Goal: Check status: Check status

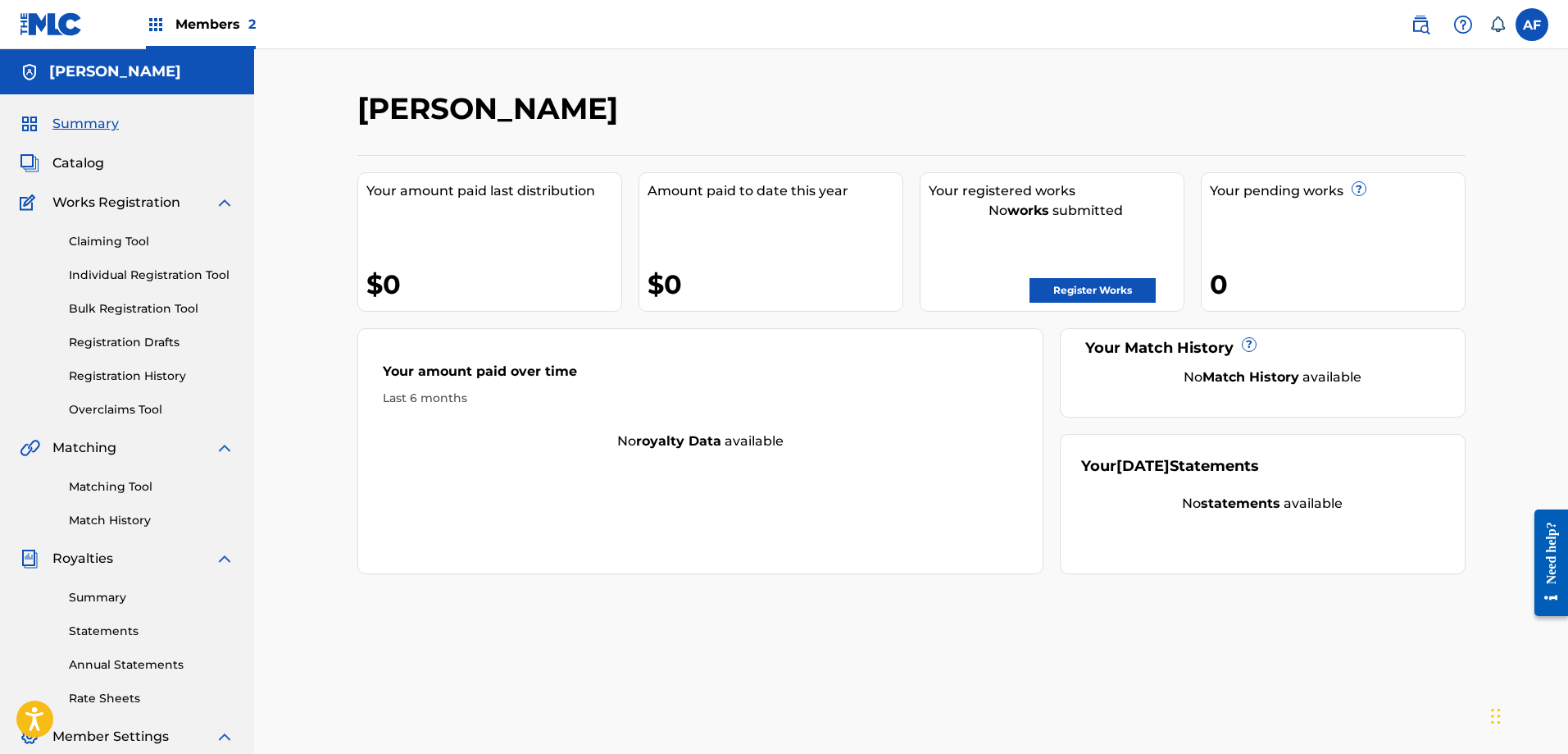
click at [182, 27] on span "Members 2" at bounding box center [216, 24] width 81 height 19
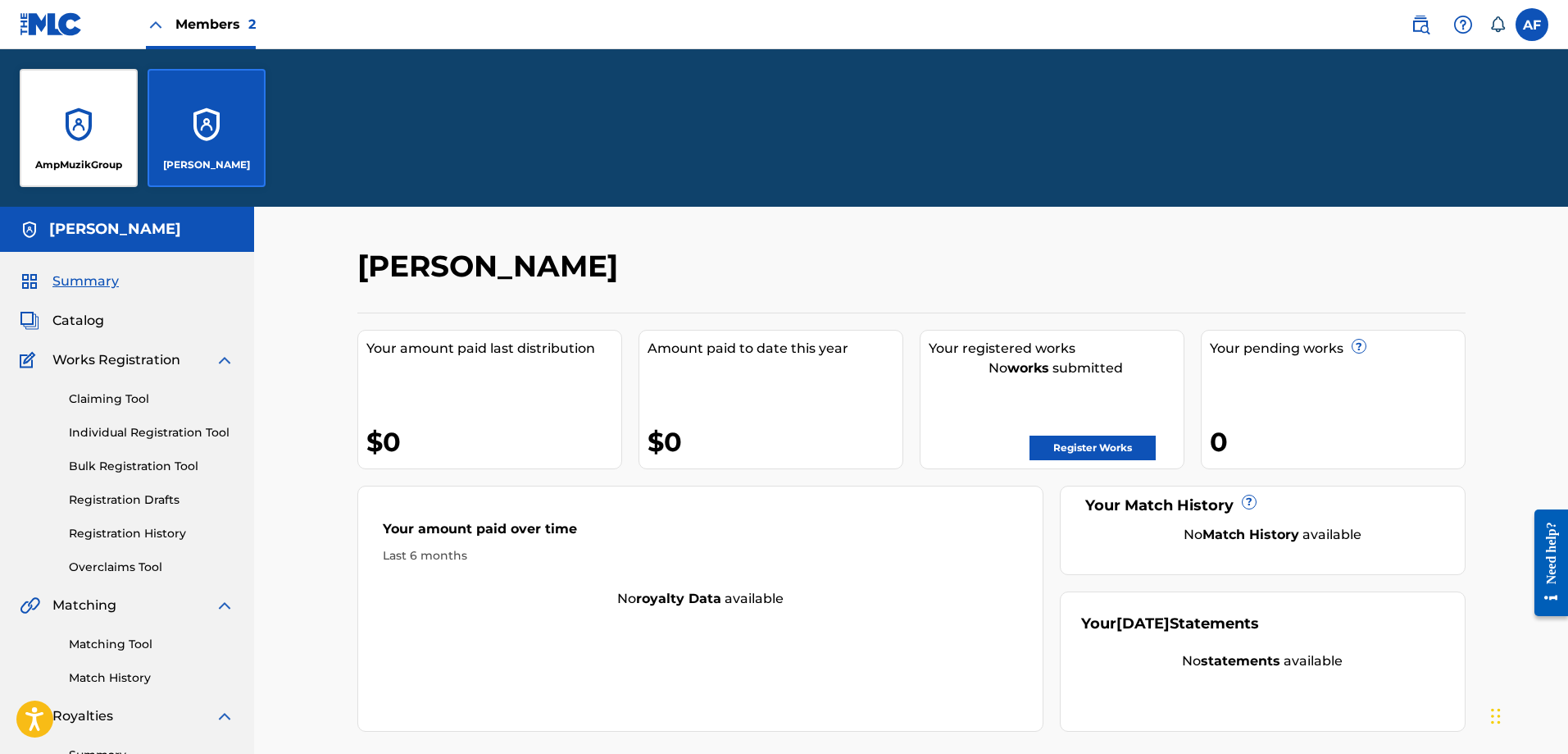
click at [86, 129] on div "AmpMuzikGroup" at bounding box center [78, 128] width 118 height 118
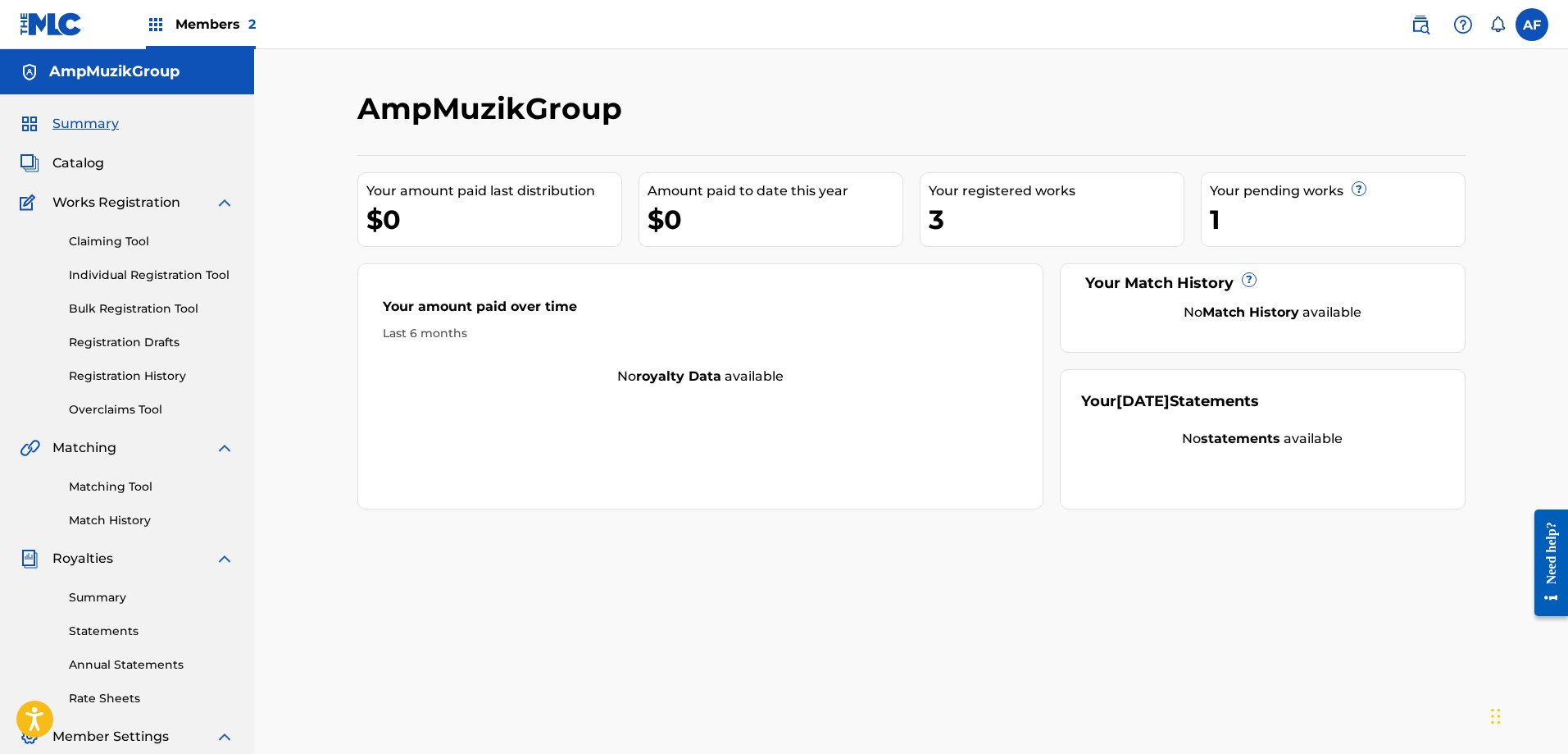
click at [950, 222] on div "3" at bounding box center [1057, 219] width 255 height 37
click at [111, 375] on link "Registration History" at bounding box center [152, 376] width 166 height 17
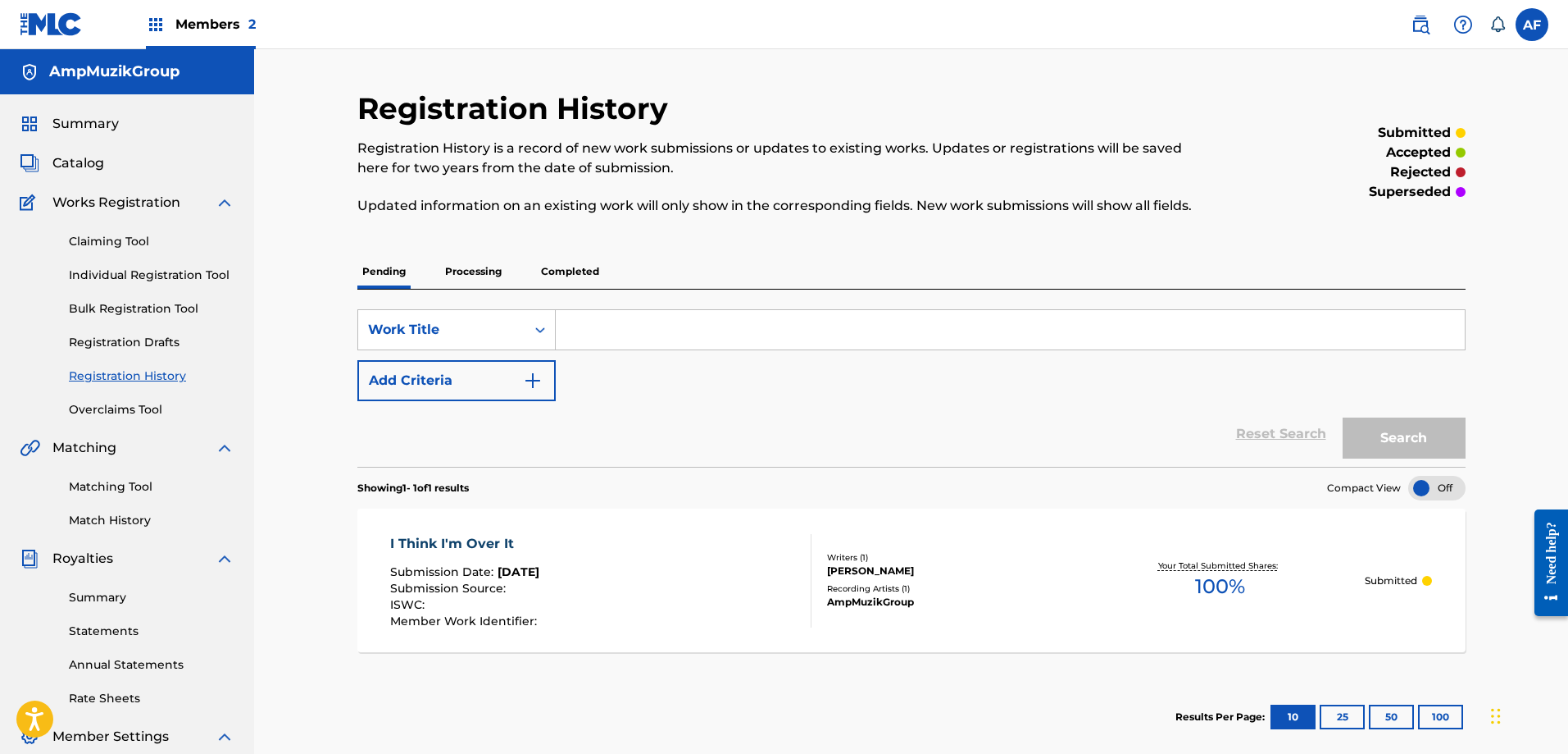
click at [481, 269] on p "Processing" at bounding box center [474, 272] width 67 height 35
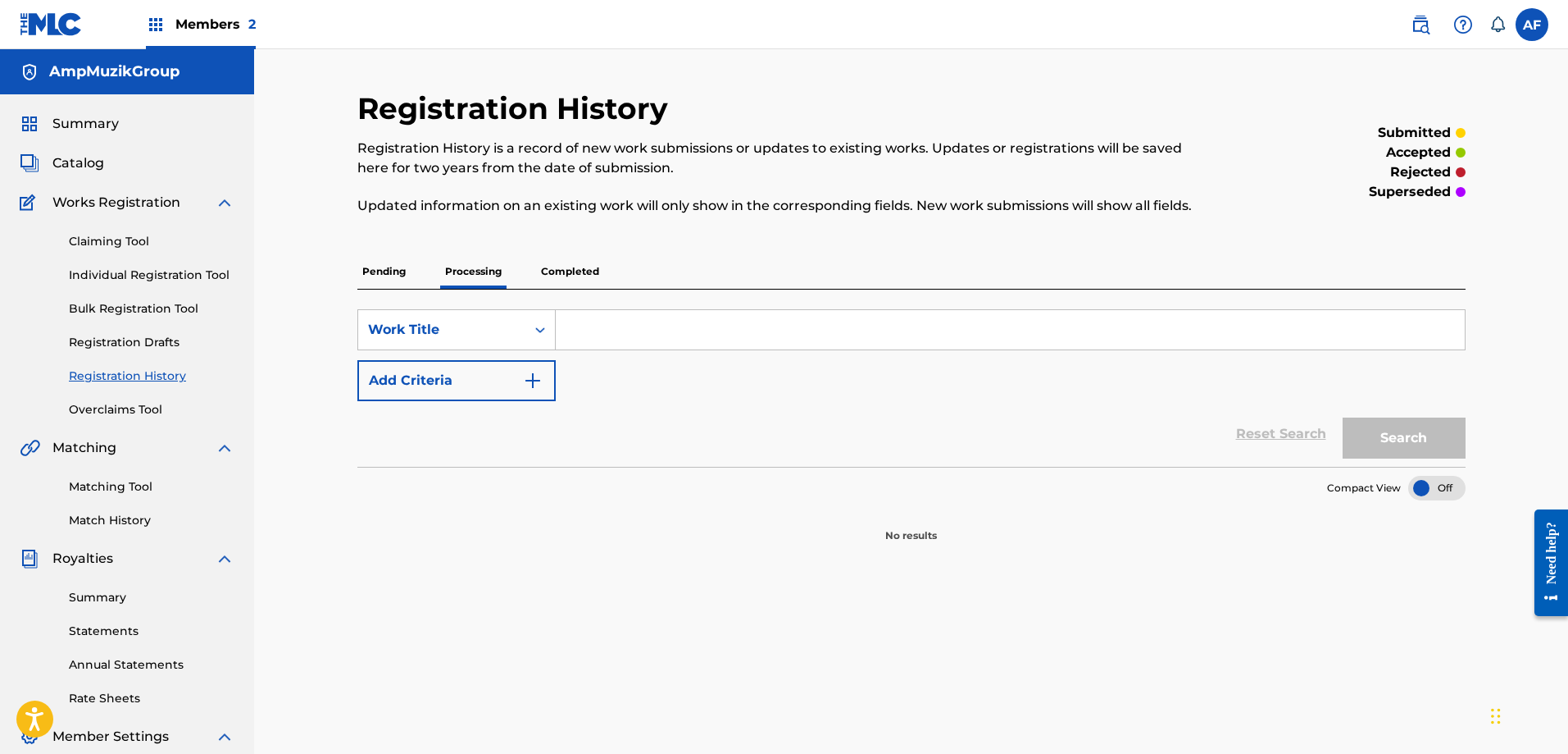
click at [376, 269] on p "Pending" at bounding box center [384, 272] width 54 height 35
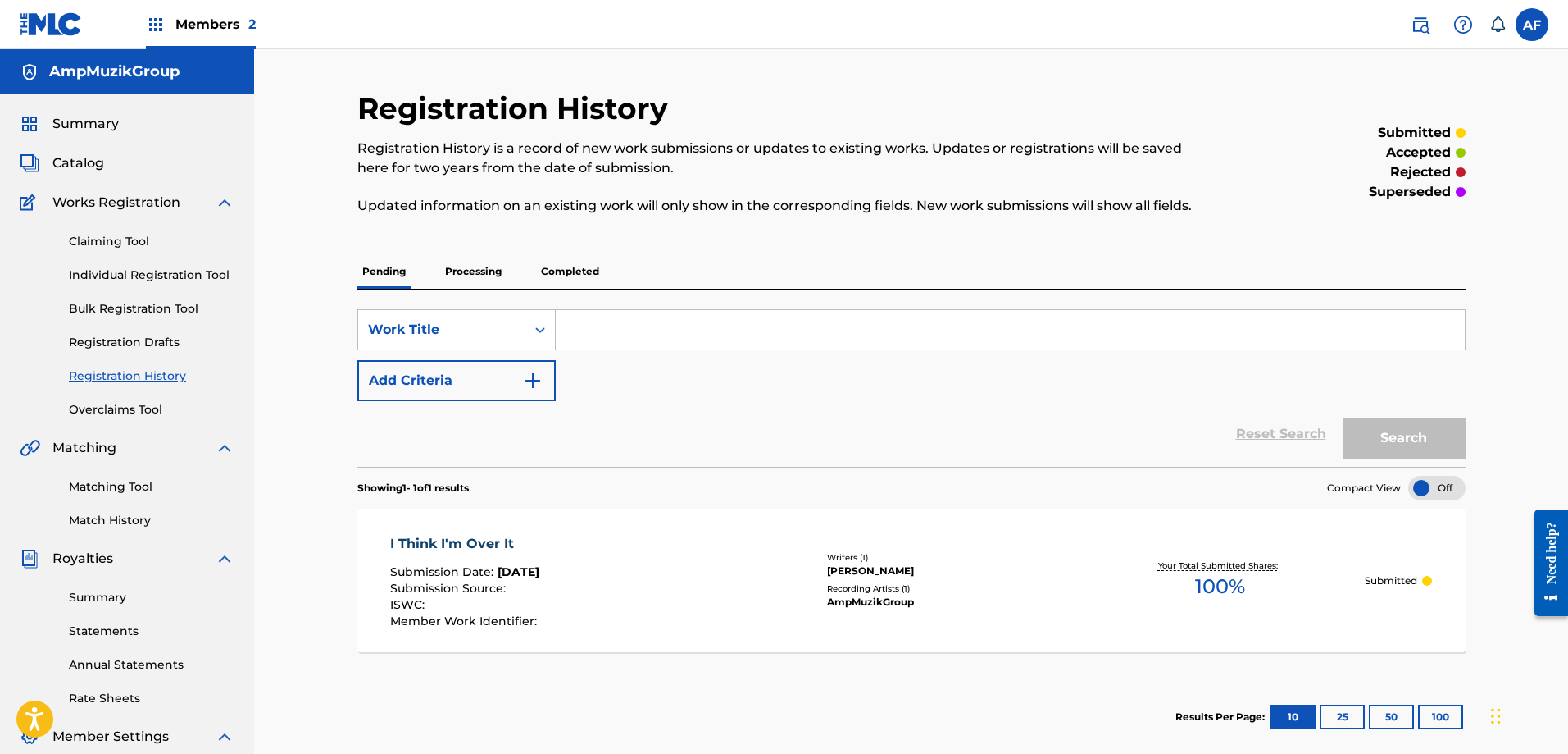
click at [80, 165] on span "Catalog" at bounding box center [78, 163] width 52 height 20
